Goal: Task Accomplishment & Management: Manage account settings

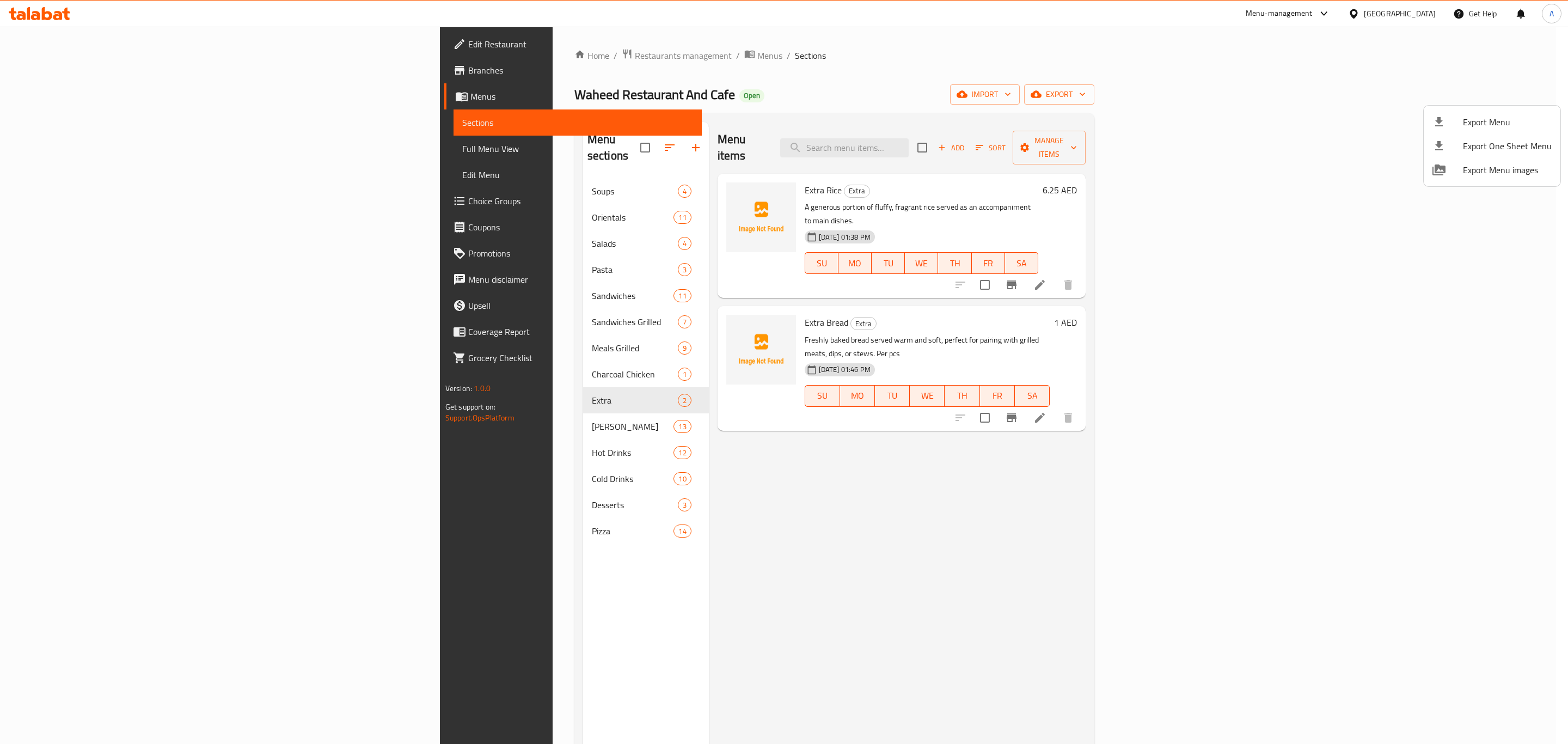
click at [417, 193] on div at bounding box center [784, 372] width 1568 height 744
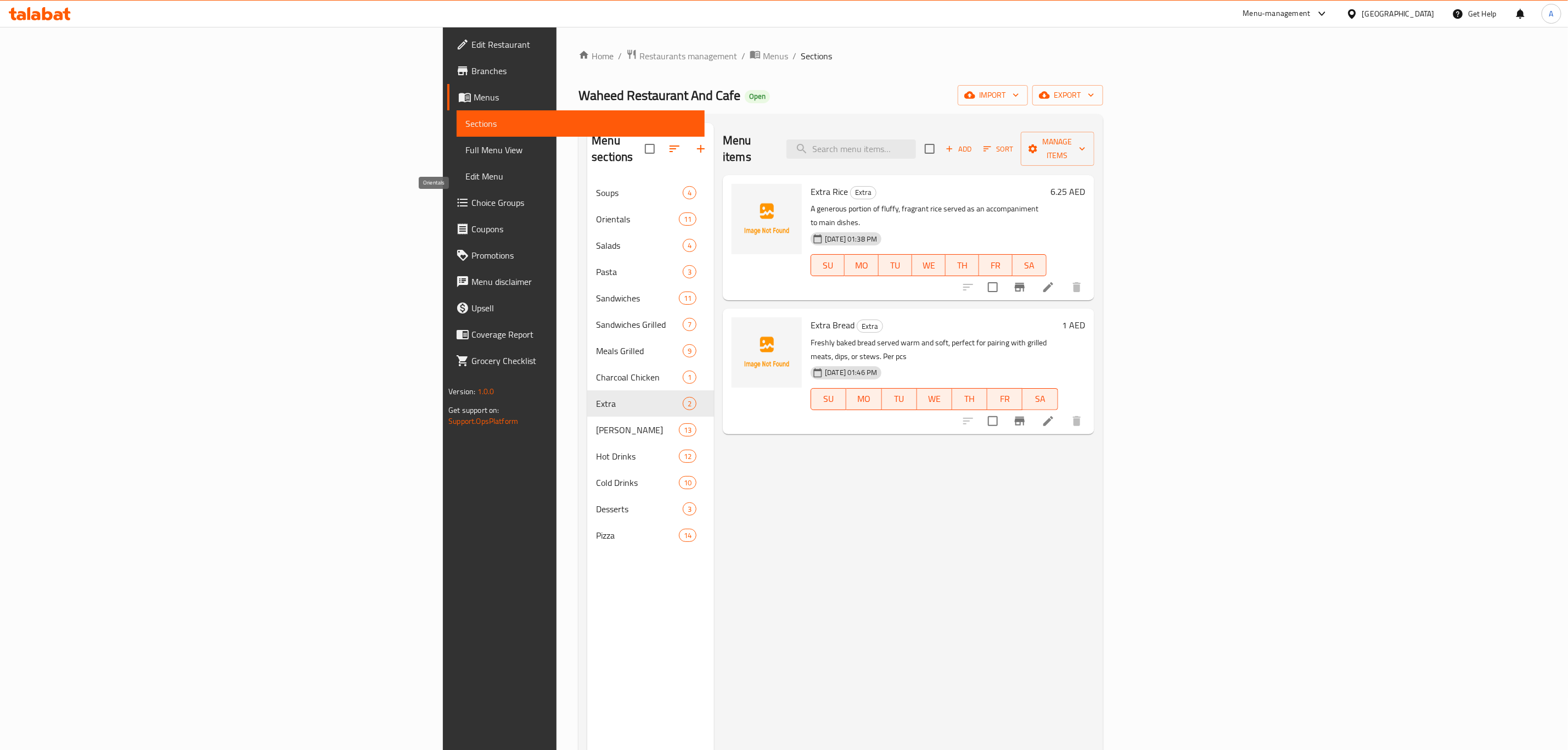
click at [596, 212] on span "Orientals" at bounding box center [637, 218] width 83 height 13
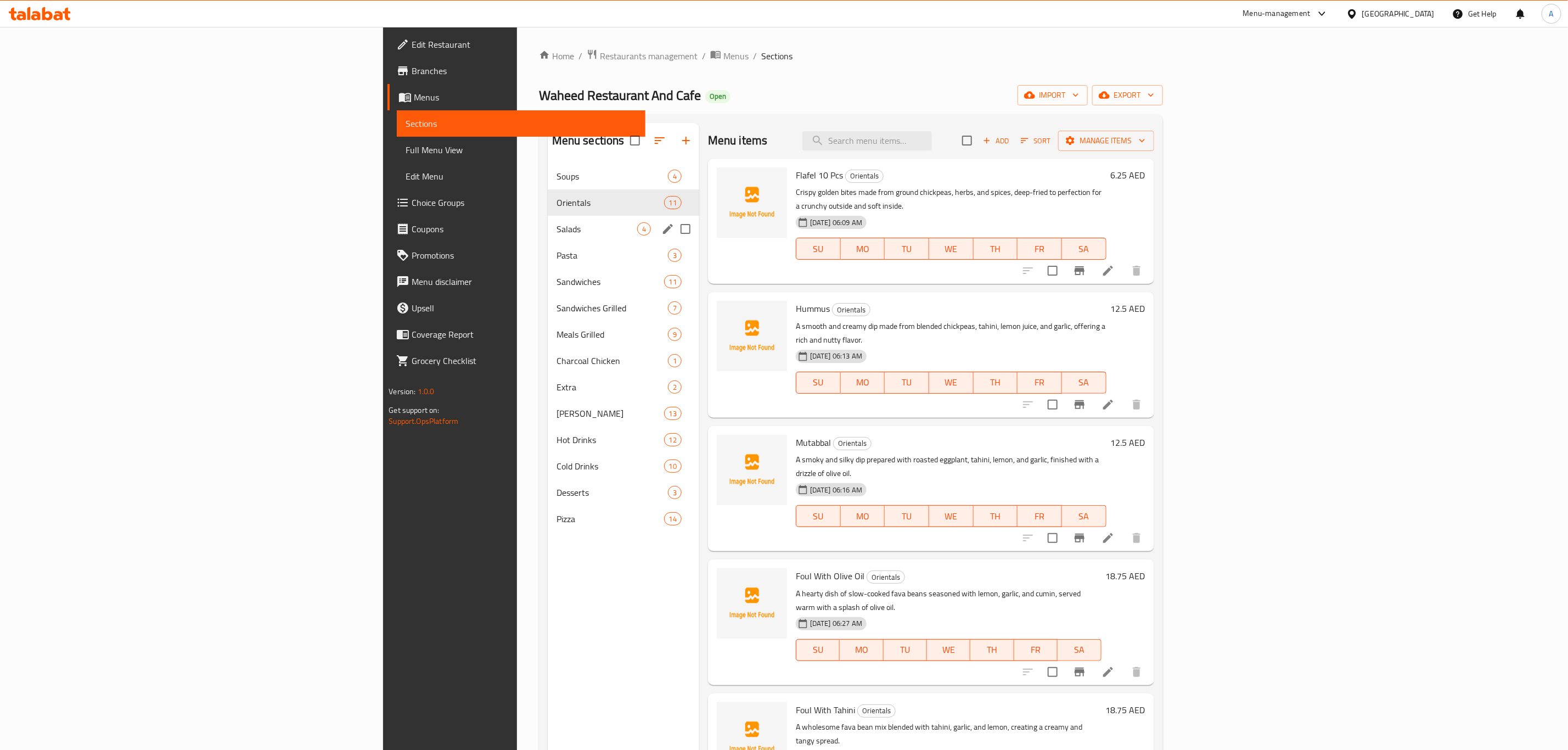
click at [548, 221] on div "Salads 4" at bounding box center [623, 229] width 151 height 26
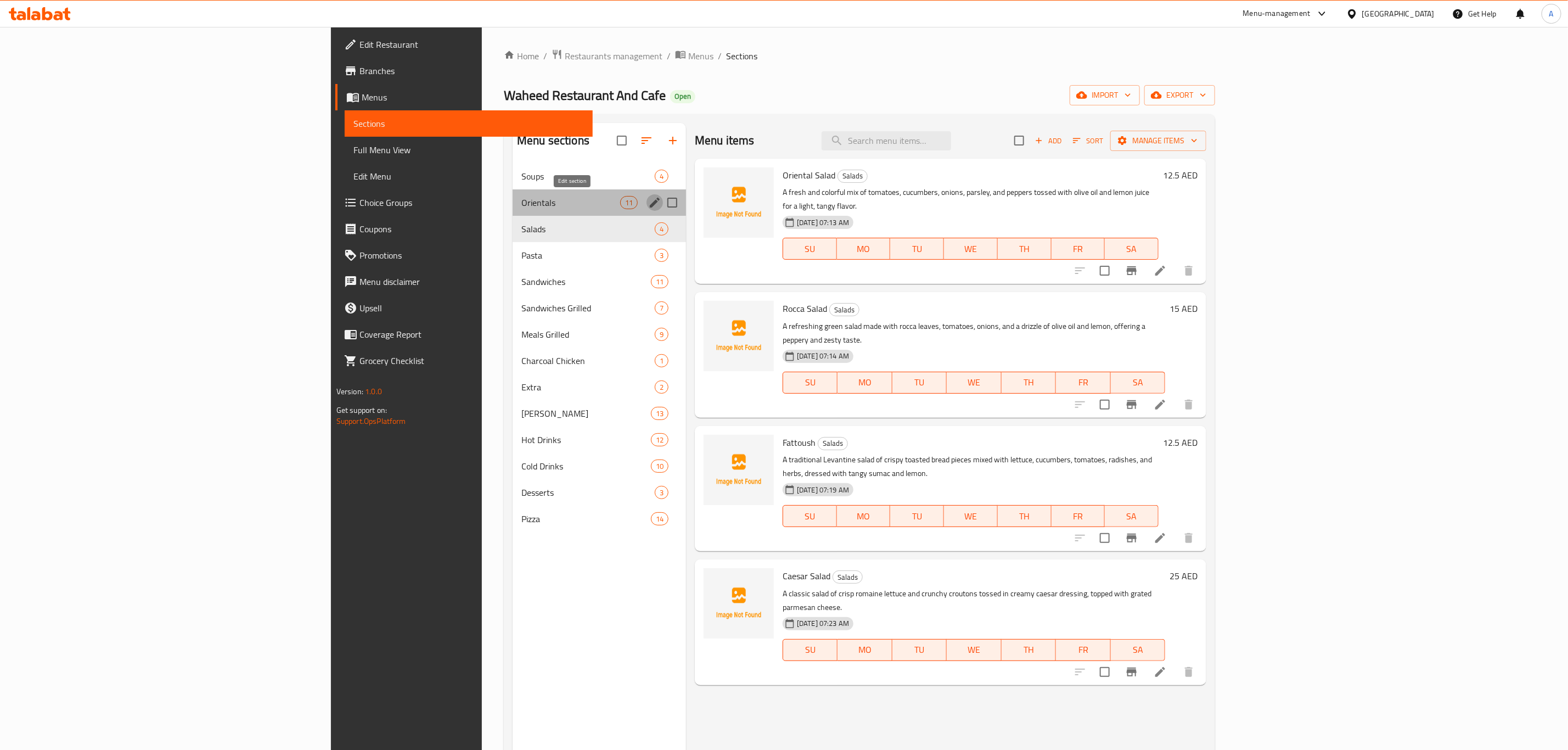
click at [648, 196] on icon "edit" at bounding box center [654, 202] width 13 height 13
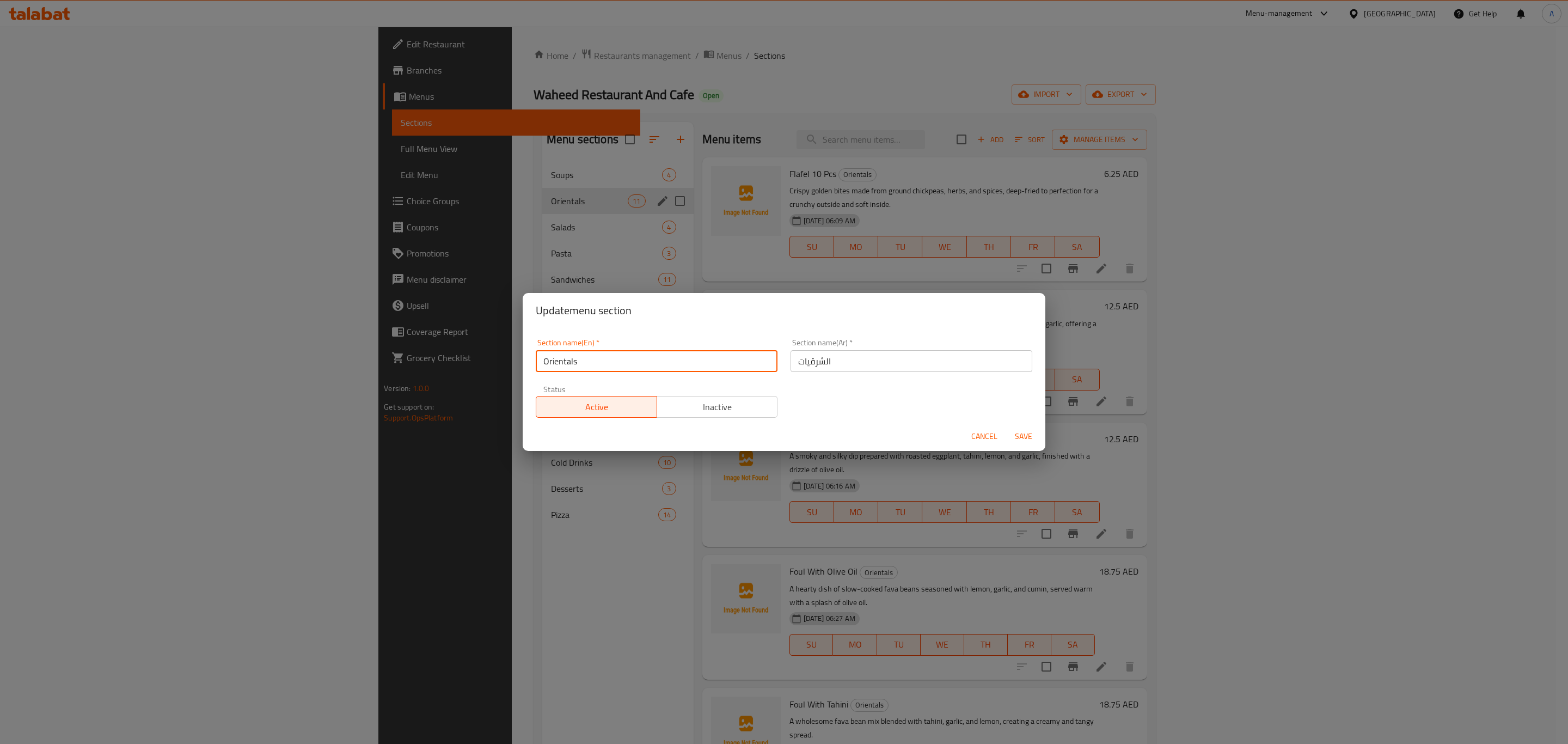
drag, startPoint x: 580, startPoint y: 357, endPoint x: 507, endPoint y: 353, distance: 73.1
click at [514, 357] on div "Update menu section Section name(En)   * Orientals Section name(En) * Section n…" at bounding box center [784, 372] width 1568 height 744
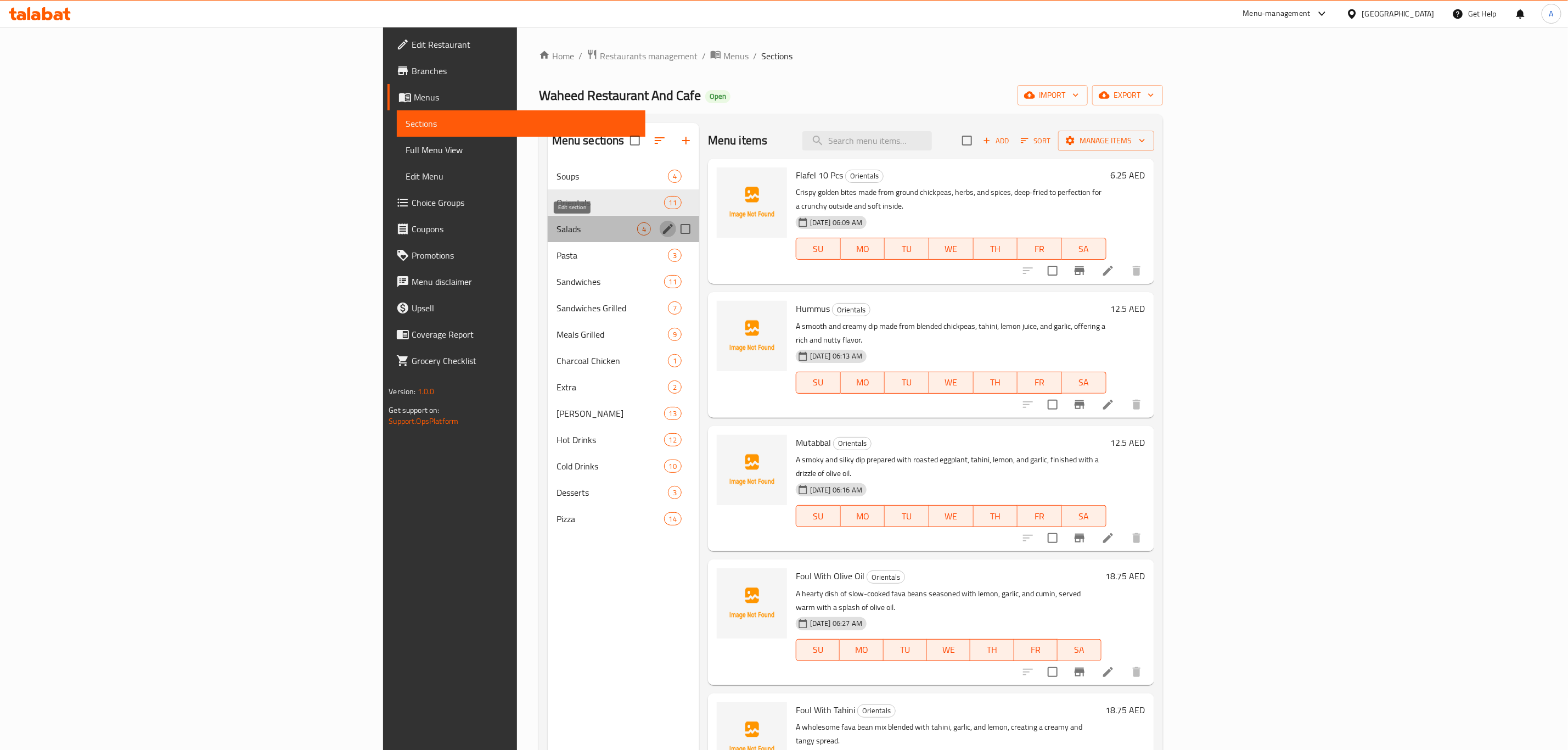
click at [663, 231] on icon "edit" at bounding box center [668, 229] width 10 height 10
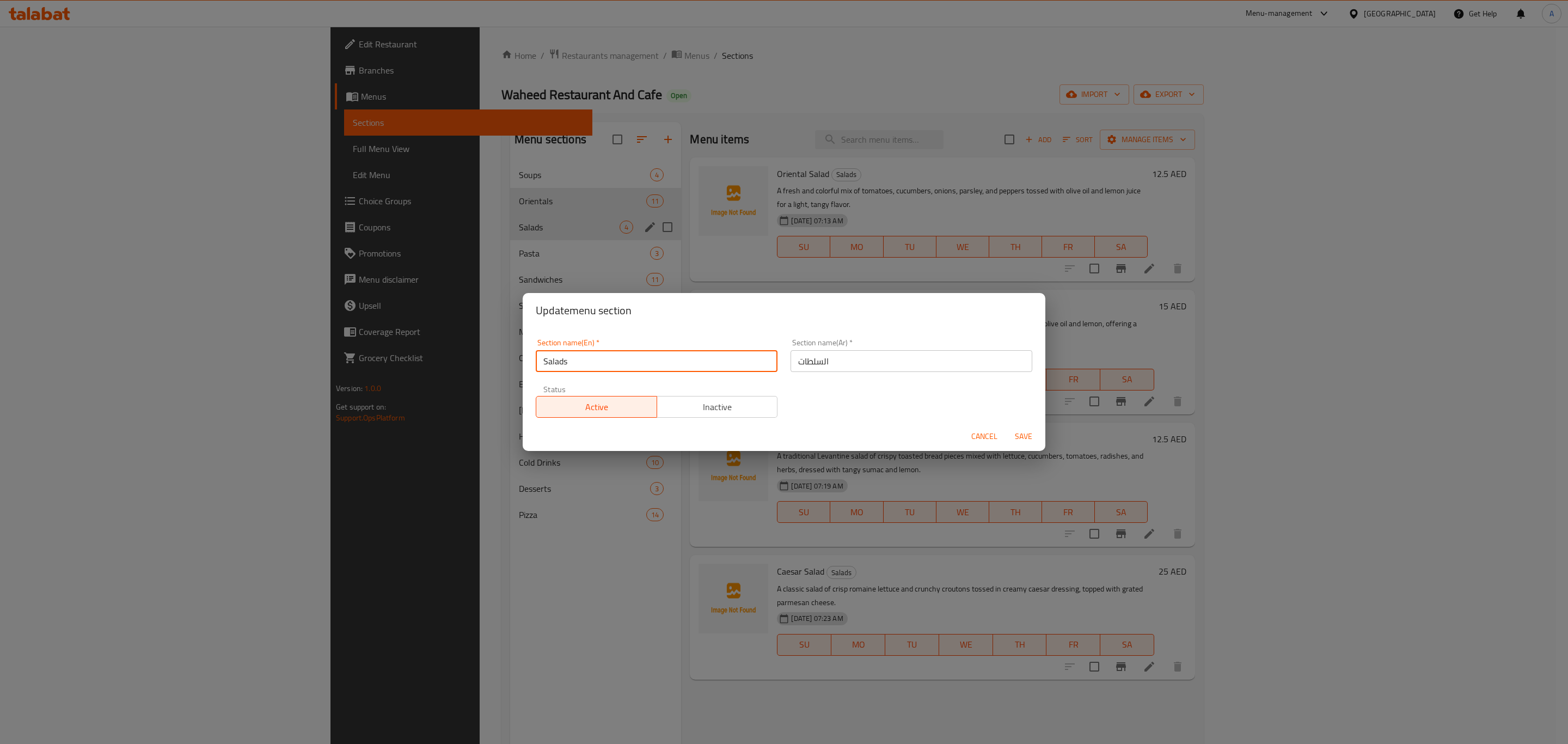
drag, startPoint x: 580, startPoint y: 361, endPoint x: 485, endPoint y: 355, distance: 95.2
click at [487, 355] on div "Update menu section Section name(En)   * Salads Section name(En) * Section name…" at bounding box center [784, 372] width 1568 height 744
click at [664, 376] on div "Section name(En)   * Salads Section name(En) *" at bounding box center [656, 355] width 255 height 46
drag, startPoint x: 567, startPoint y: 363, endPoint x: 511, endPoint y: 360, distance: 56.1
click at [511, 360] on div "Update menu section Section name(En)   * Salads Section name(En) * Section name…" at bounding box center [784, 372] width 1568 height 744
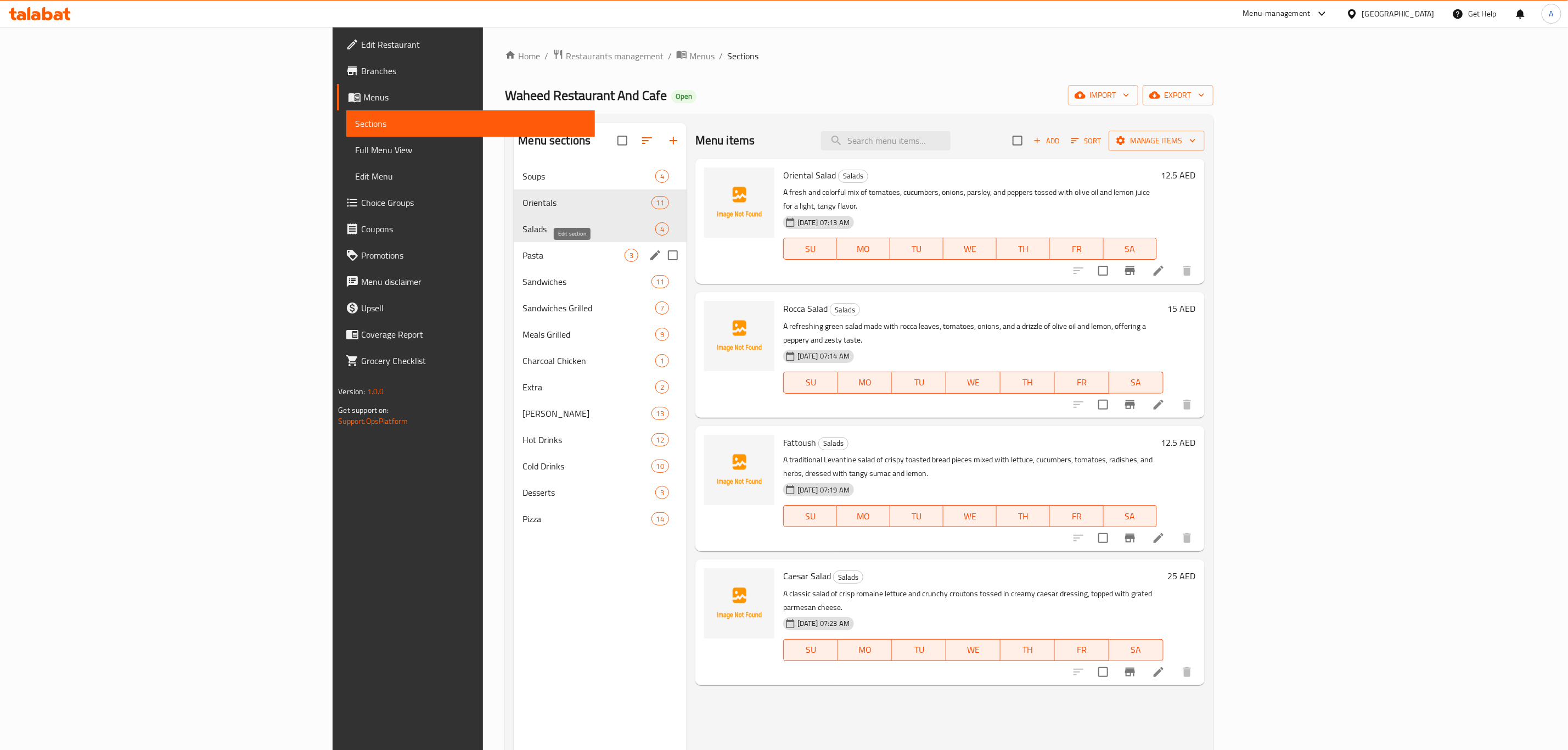
click at [650, 254] on icon "edit" at bounding box center [655, 255] width 10 height 10
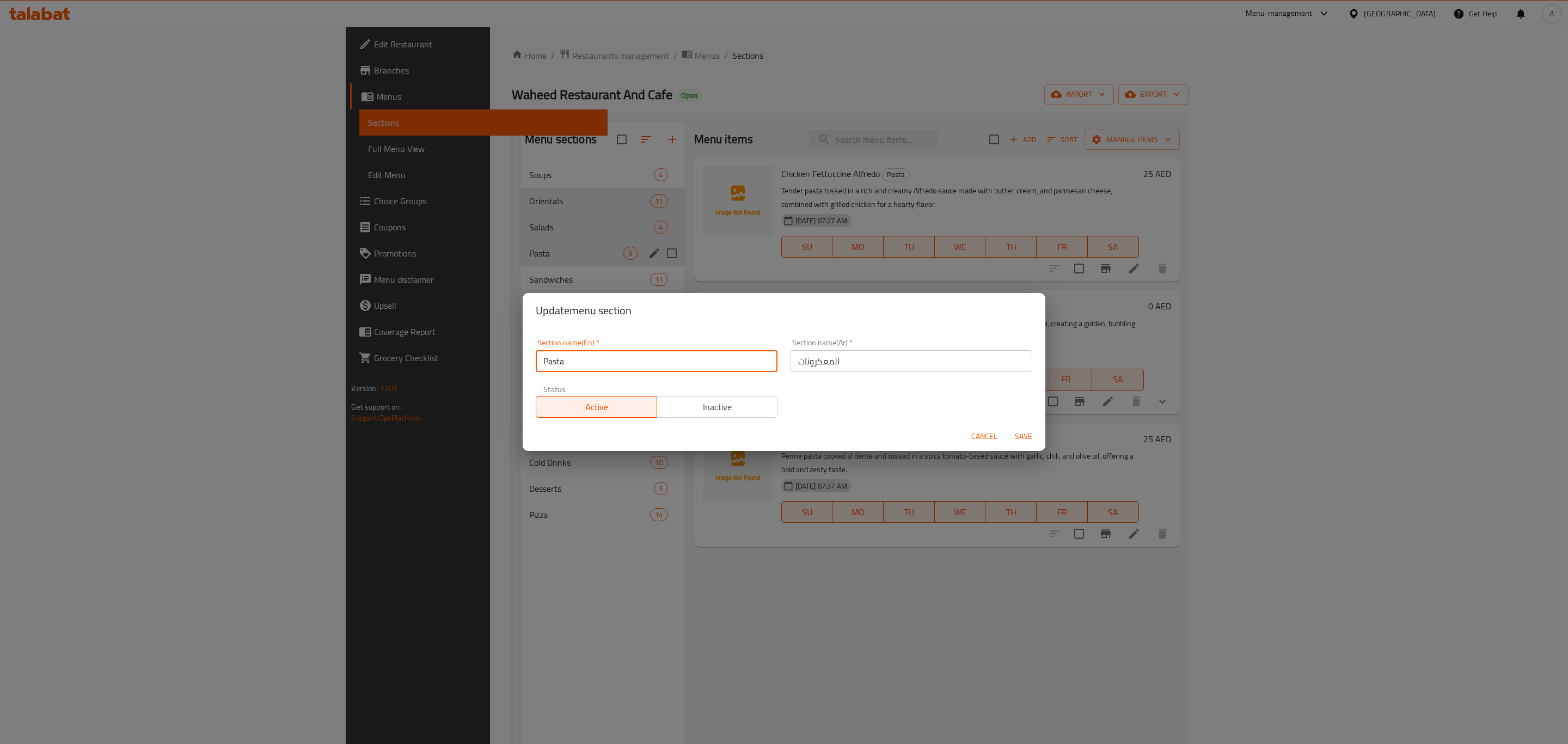
click at [554, 356] on input "Pasta" at bounding box center [656, 361] width 241 height 22
click at [552, 359] on input "Pasta" at bounding box center [656, 361] width 241 height 22
click at [564, 359] on input "Pasta" at bounding box center [656, 361] width 241 height 22
drag, startPoint x: 565, startPoint y: 360, endPoint x: 541, endPoint y: 362, distance: 24.1
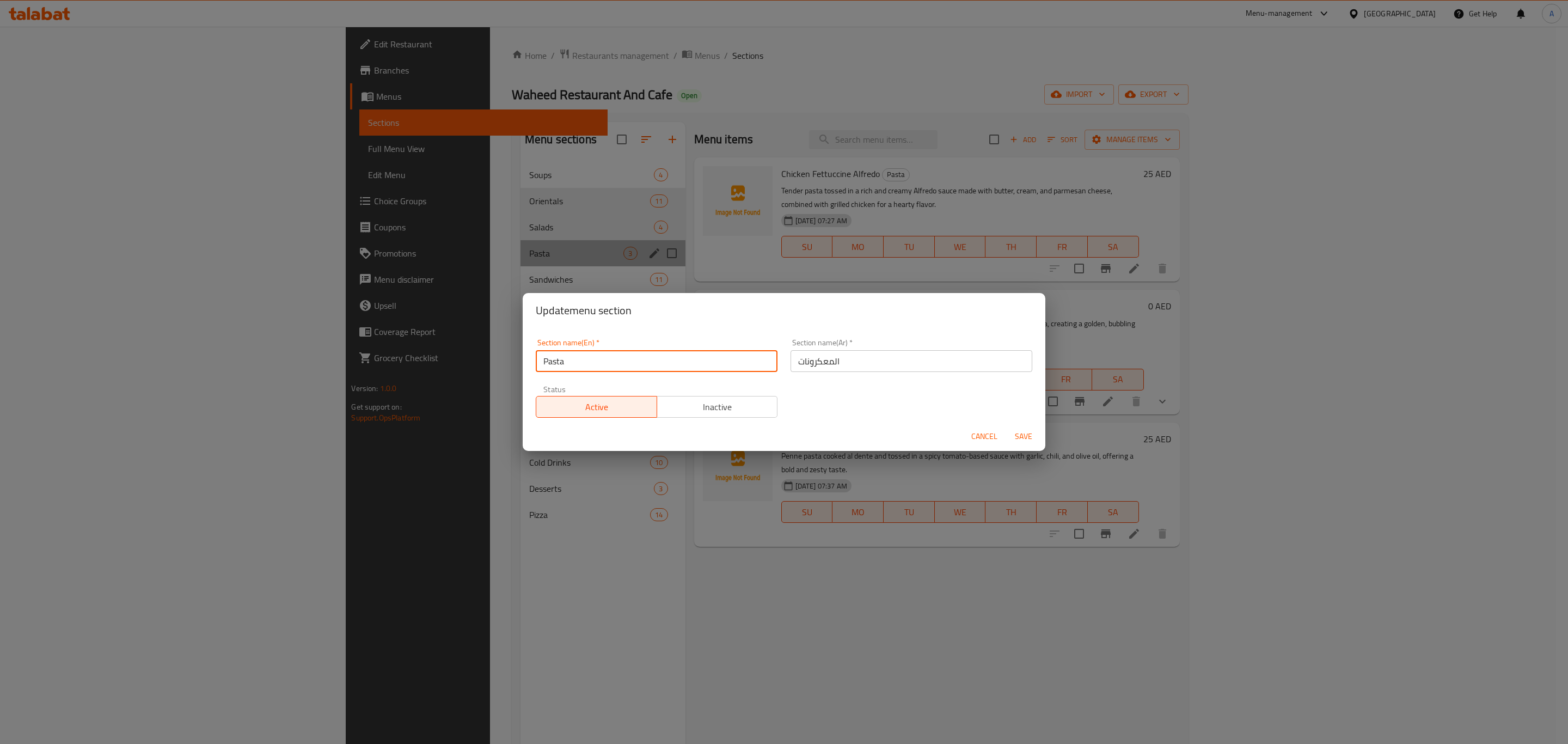
click at [541, 362] on input "Pasta" at bounding box center [656, 361] width 241 height 22
click at [982, 431] on span "Cancel" at bounding box center [984, 437] width 26 height 13
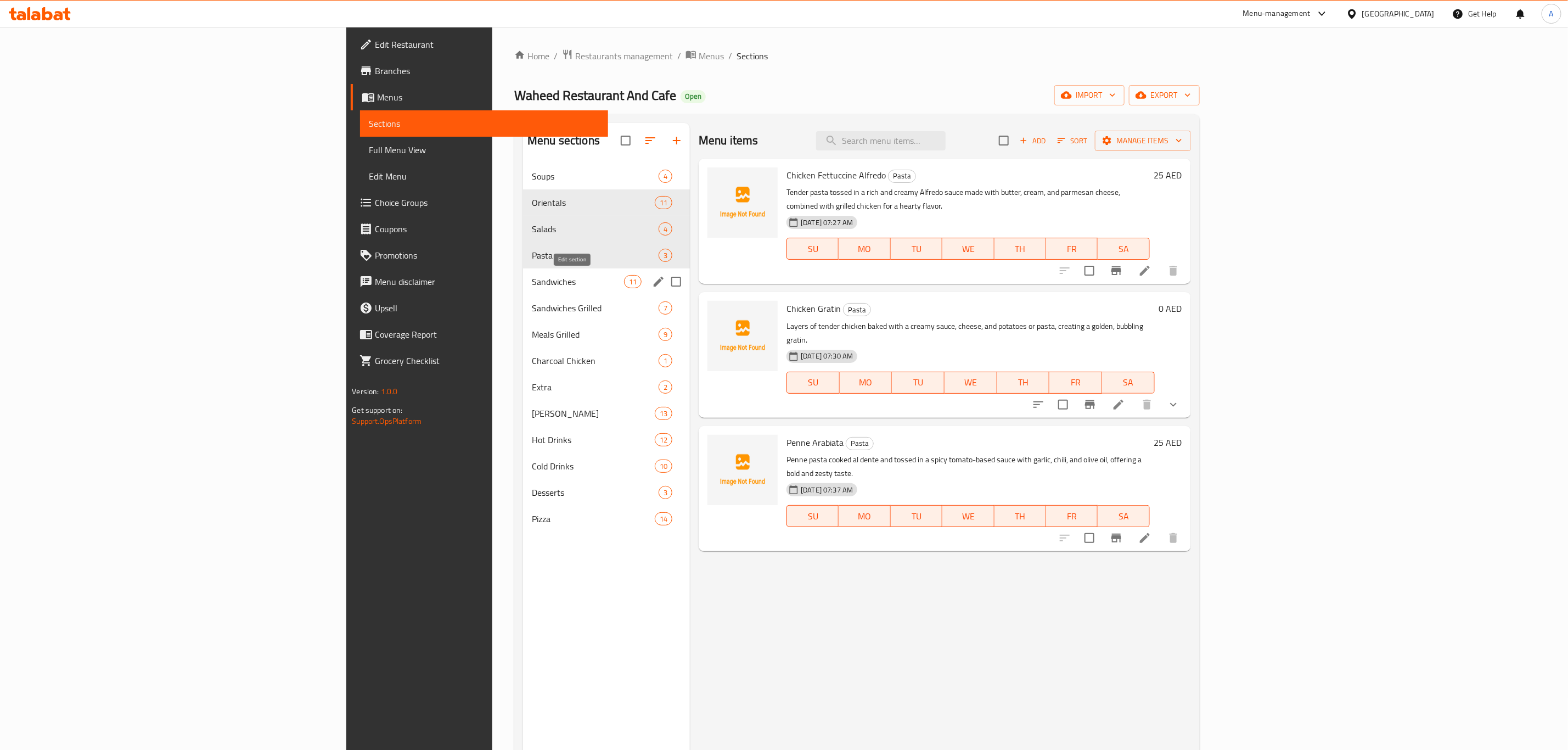
click at [652, 281] on icon "edit" at bounding box center [658, 281] width 13 height 13
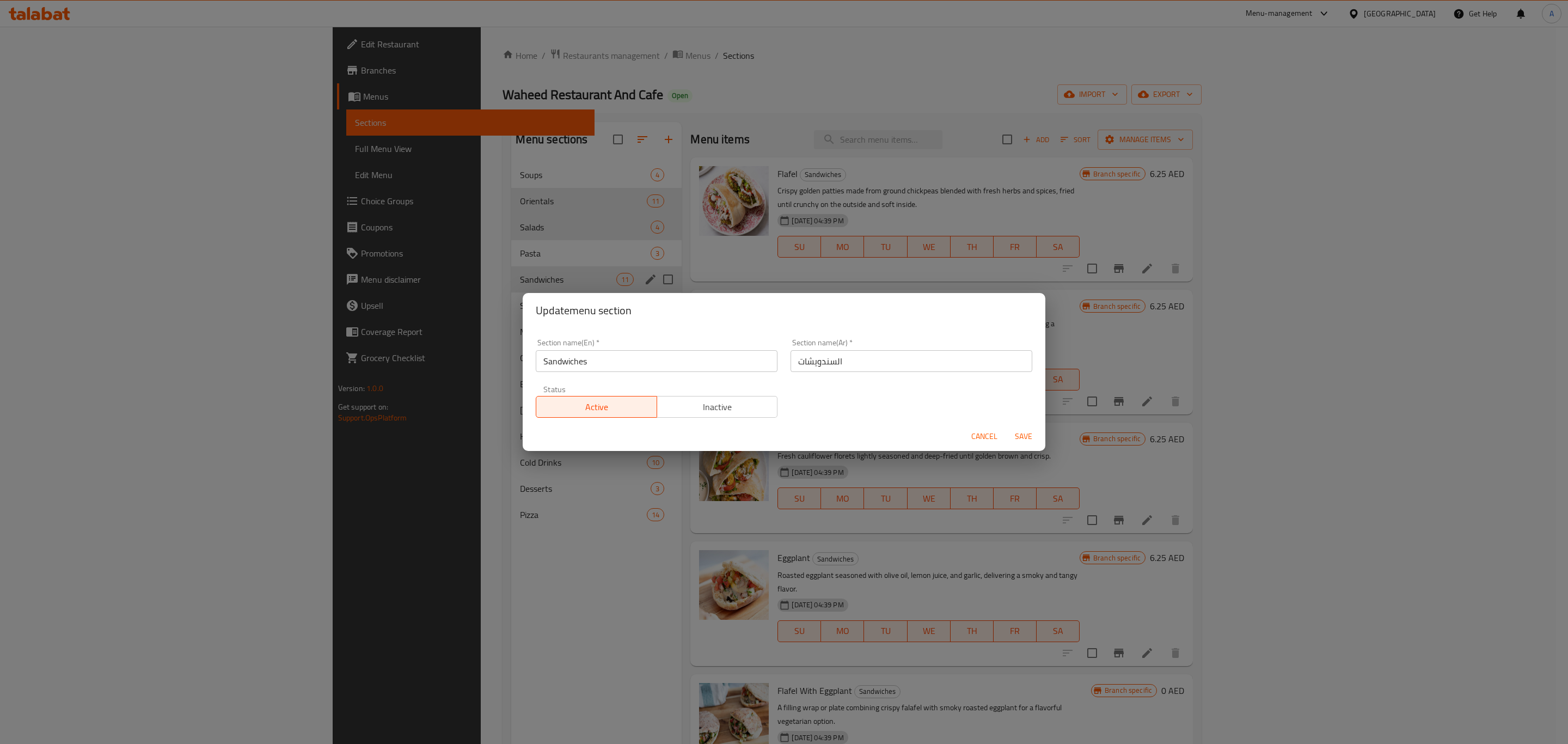
click at [988, 438] on span "Cancel" at bounding box center [984, 437] width 26 height 13
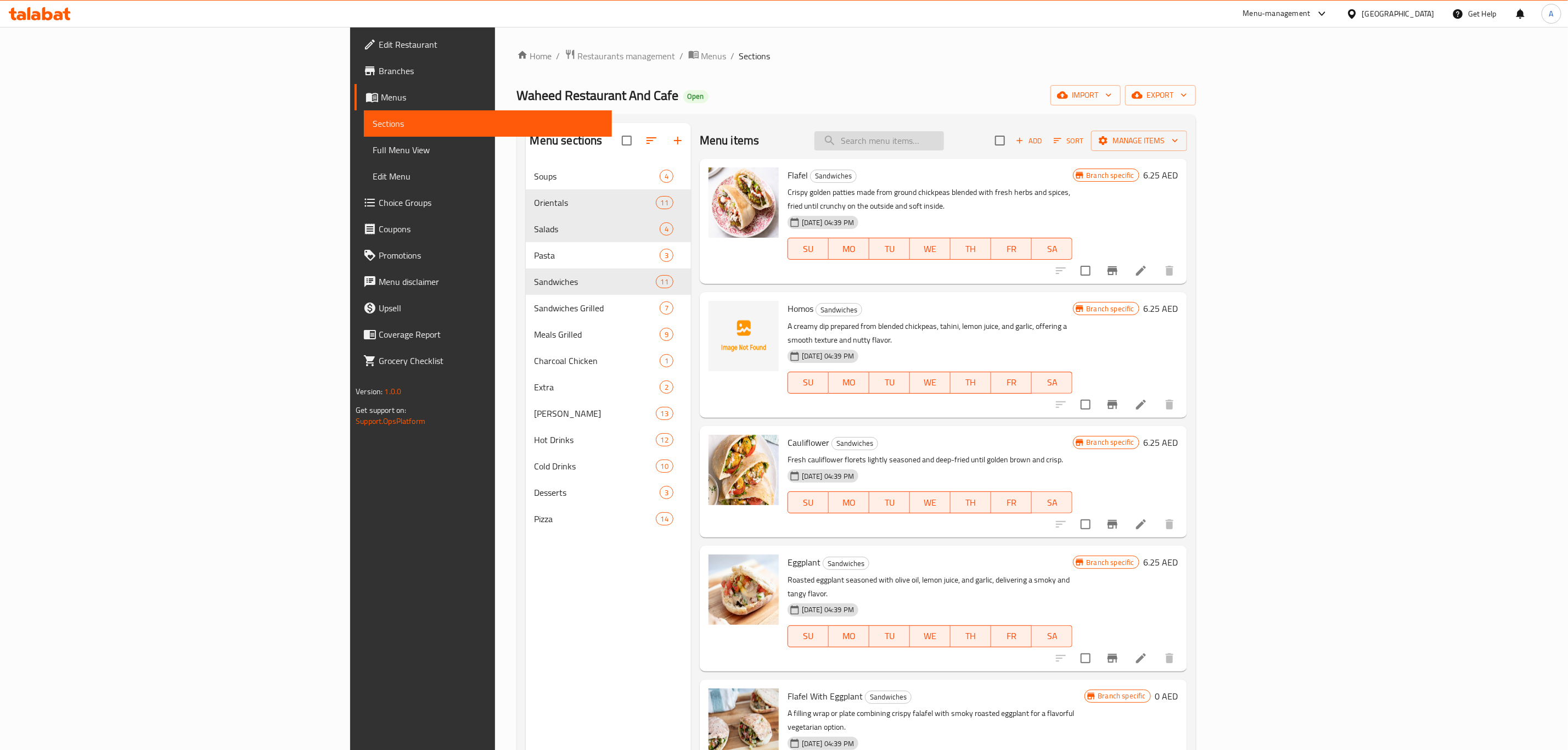
click at [944, 146] on input "search" at bounding box center [879, 140] width 129 height 19
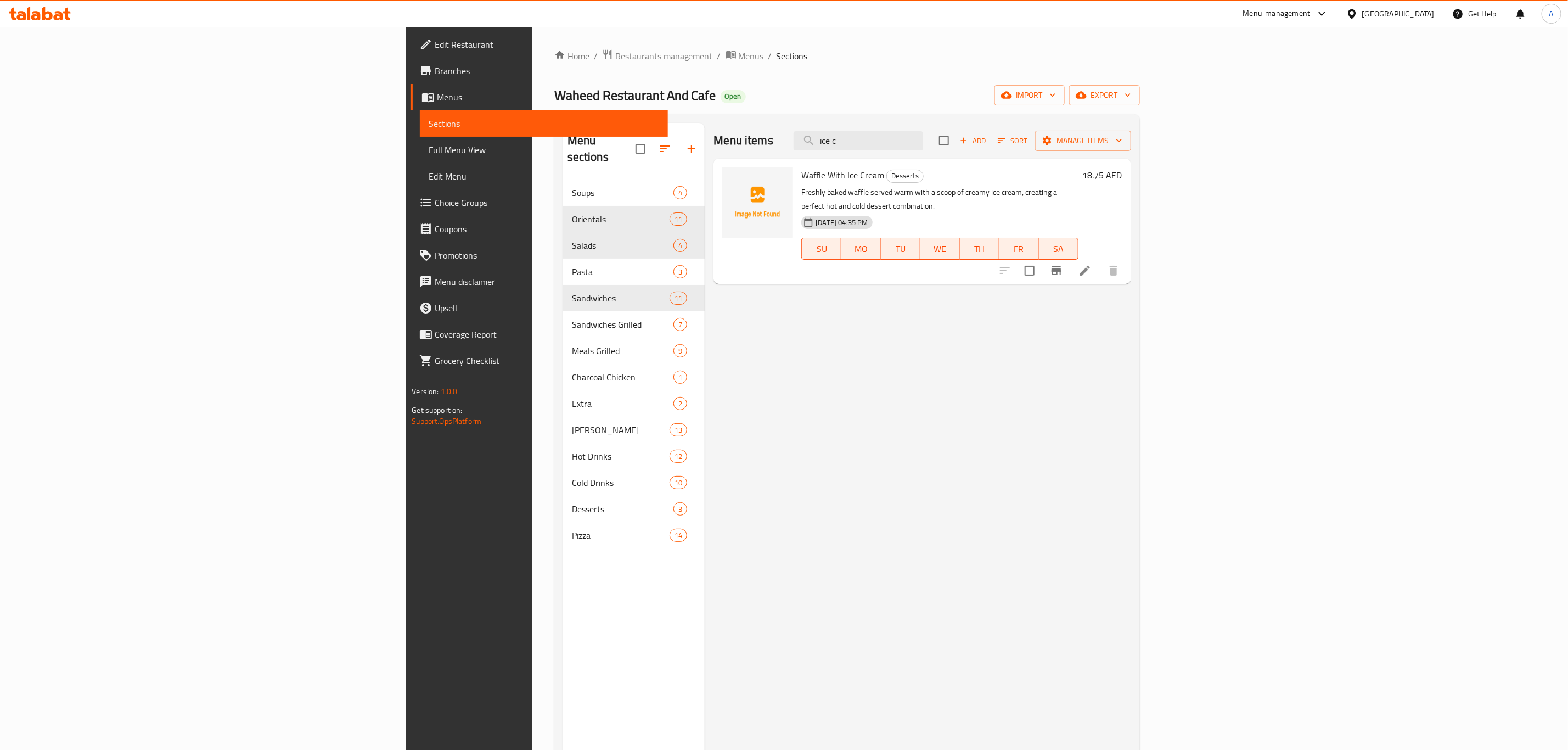
type input "ice c"
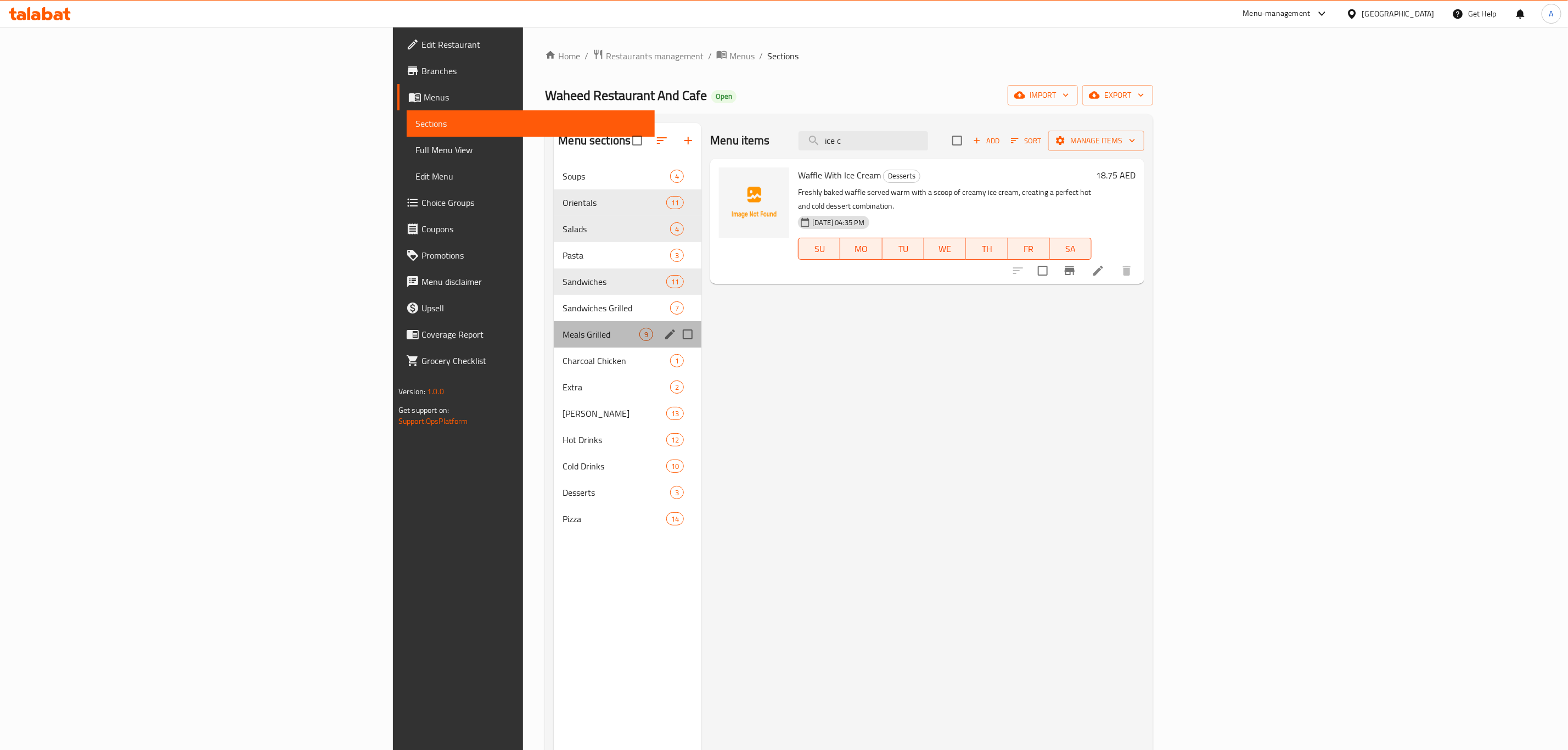
click at [554, 321] on div "Meals Grilled 9" at bounding box center [628, 334] width 148 height 26
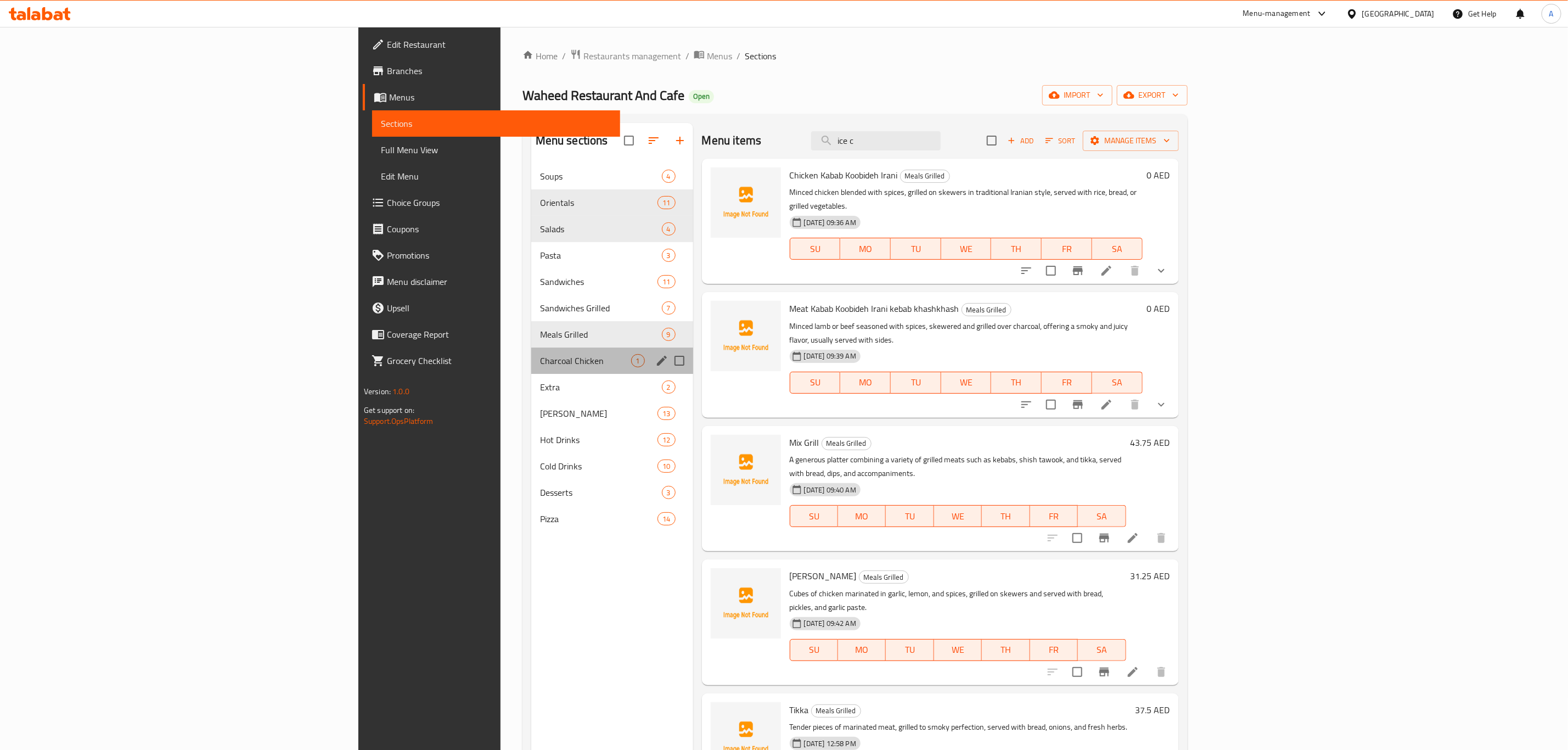
click at [540, 363] on span "Charcoal Chicken" at bounding box center [586, 360] width 91 height 13
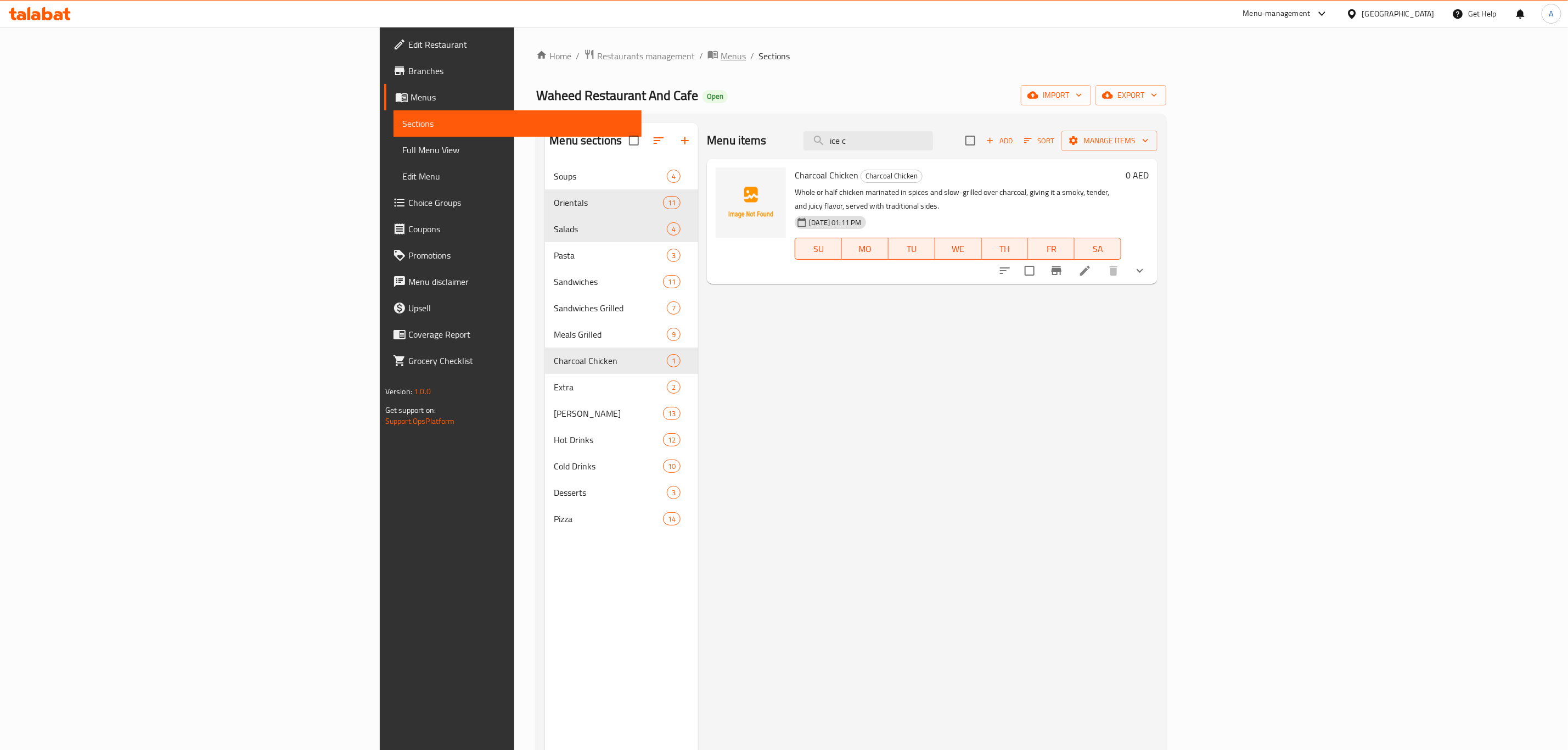
click at [721, 53] on span "Menus" at bounding box center [733, 56] width 25 height 13
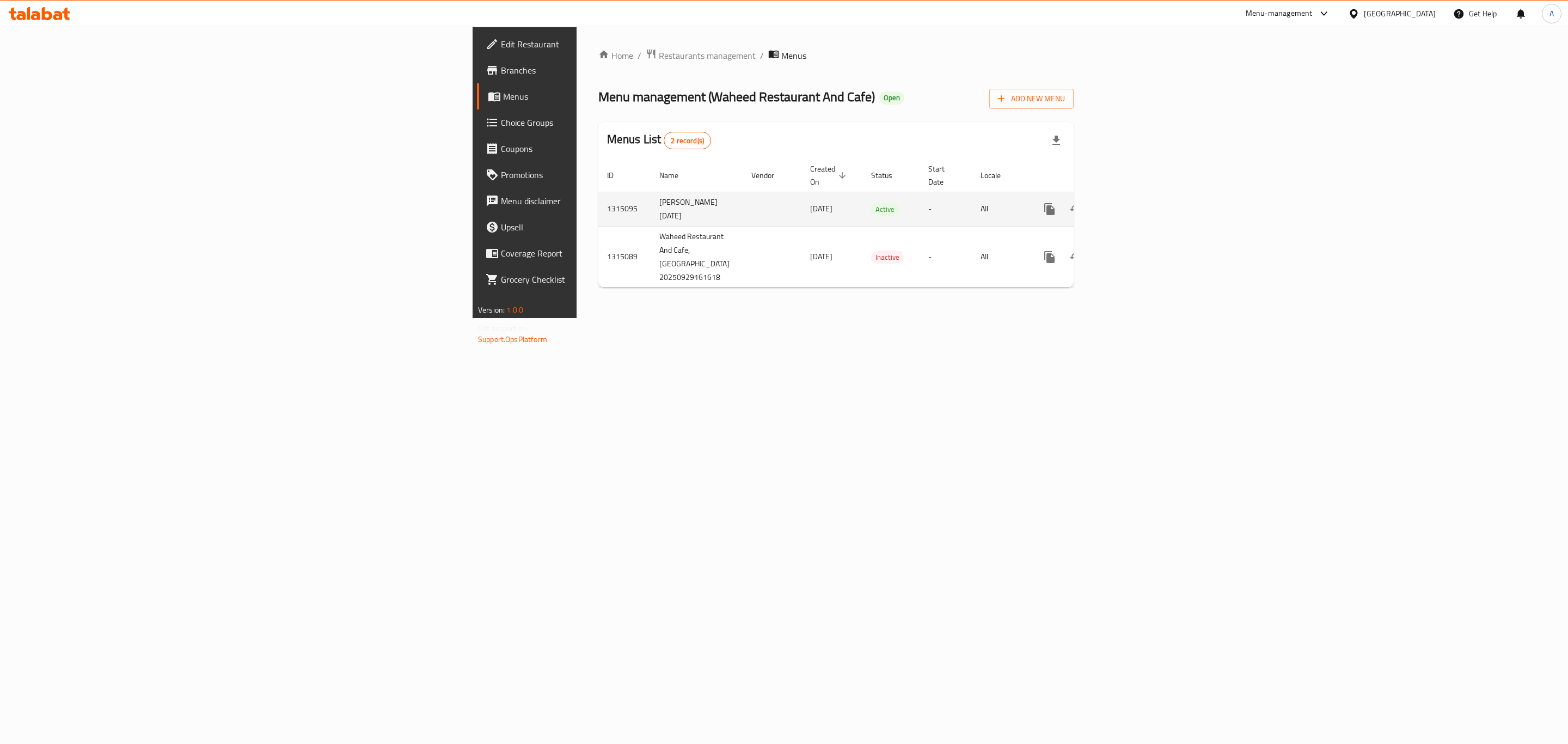
click at [598, 193] on td "1315095" at bounding box center [625, 209] width 52 height 34
copy td "5"
click at [598, 194] on td "1315095" at bounding box center [625, 209] width 52 height 34
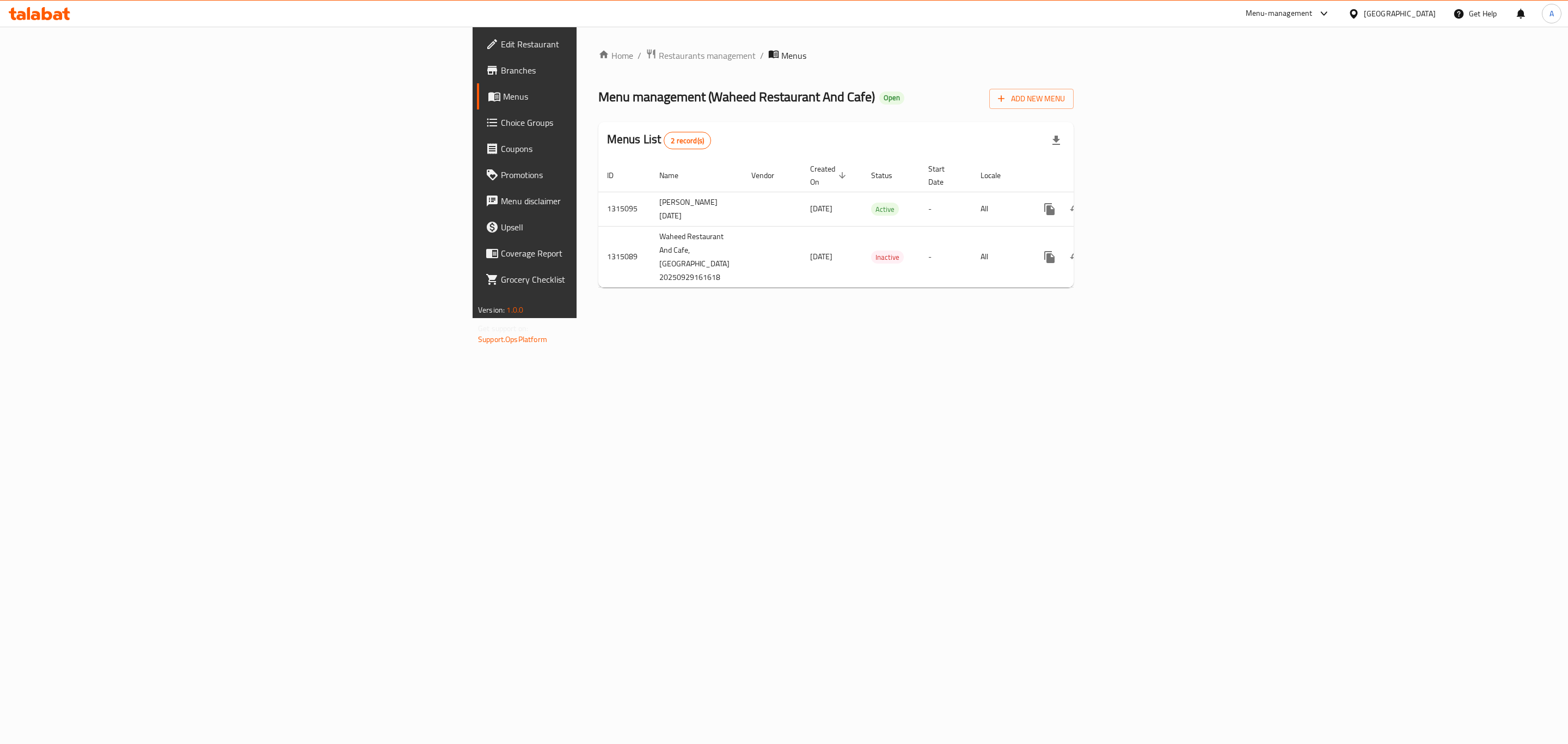
click at [1388, 15] on div "[GEOGRAPHIC_DATA]" at bounding box center [1399, 13] width 72 height 12
click at [1282, 233] on div "[GEOGRAPHIC_DATA]" at bounding box center [1317, 239] width 72 height 12
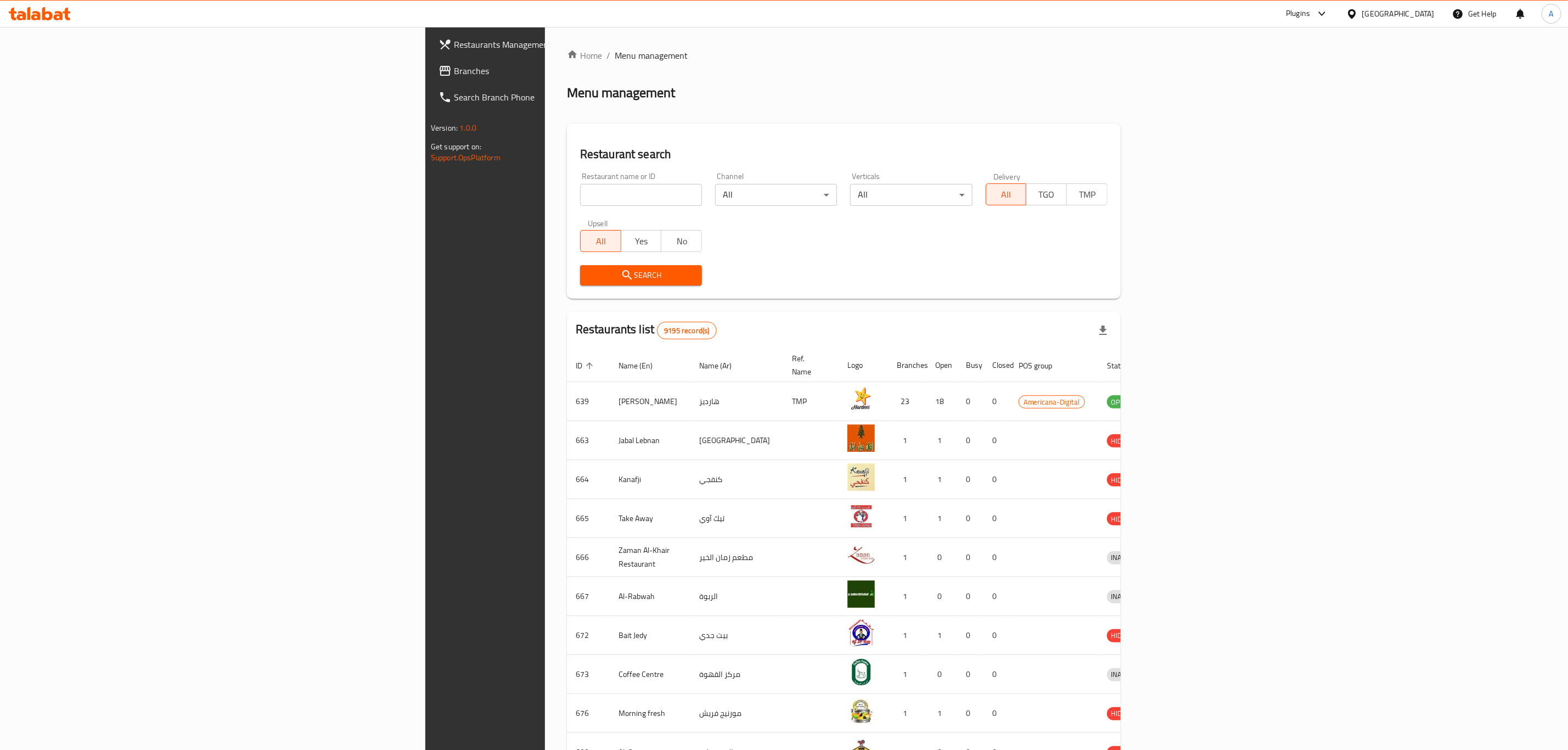
click at [454, 68] on span "Branches" at bounding box center [566, 71] width 224 height 13
